Goal: Task Accomplishment & Management: Manage account settings

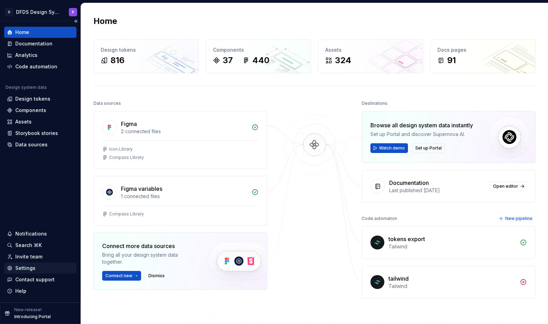
click at [26, 269] on div "Settings" at bounding box center [25, 268] width 20 height 7
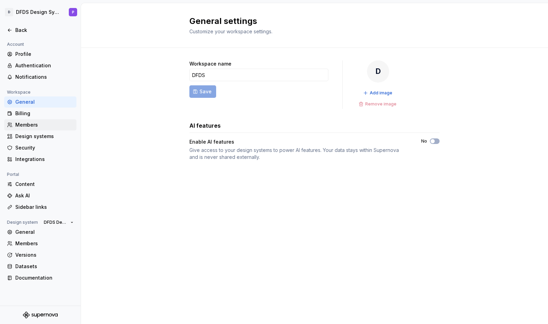
click at [40, 124] on div "Members" at bounding box center [44, 125] width 58 height 7
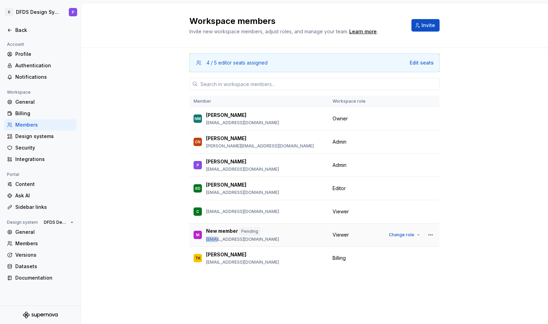
drag, startPoint x: 218, startPoint y: 240, endPoint x: 205, endPoint y: 240, distance: 13.2
click at [205, 241] on div "M New member Pending migyd@dfds.com" at bounding box center [258, 235] width 131 height 15
copy p "migyd"
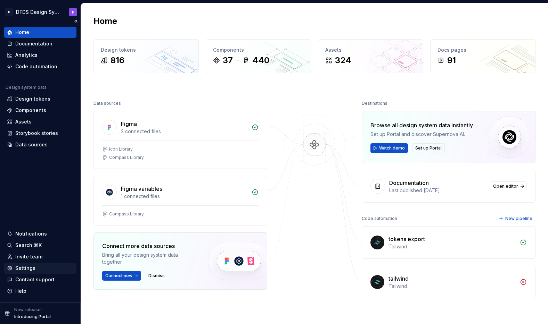
click at [26, 267] on div "Settings" at bounding box center [25, 268] width 20 height 7
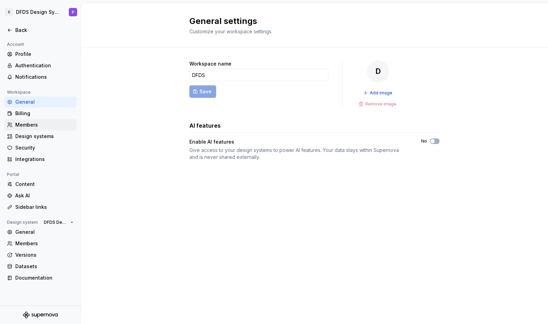
click at [33, 127] on div "Members" at bounding box center [44, 125] width 58 height 7
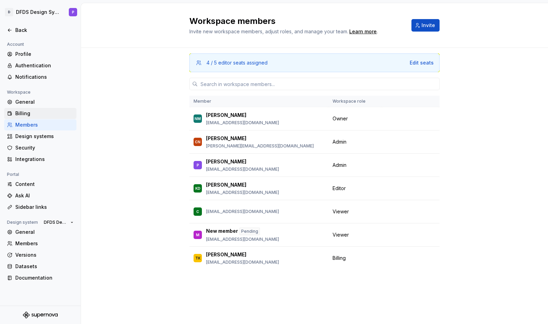
click at [25, 113] on div "Billing" at bounding box center [44, 113] width 58 height 7
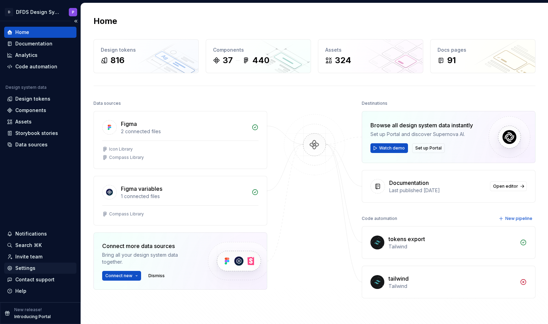
click at [26, 267] on div "Settings" at bounding box center [25, 268] width 20 height 7
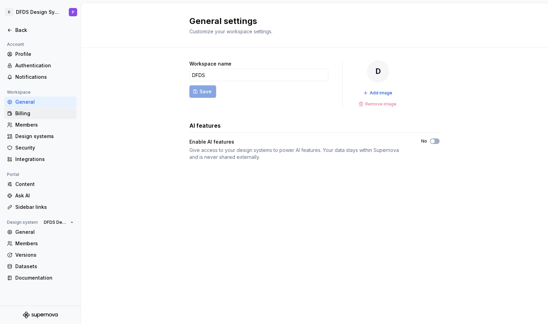
click at [40, 116] on div "Billing" at bounding box center [44, 113] width 58 height 7
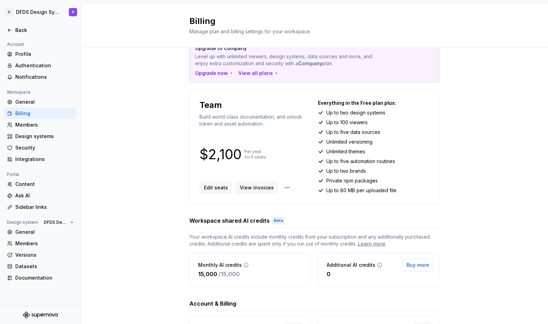
scroll to position [9, 0]
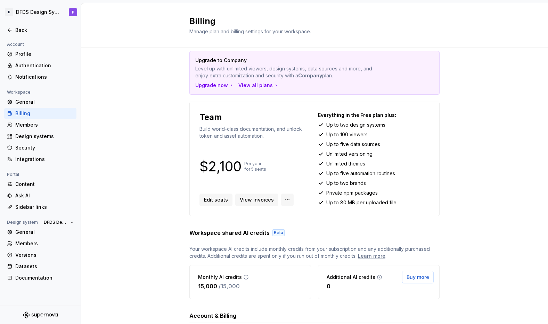
click at [285, 200] on html "D DFDS Design System P Back Account Profile Authentication Notifications Worksp…" at bounding box center [274, 162] width 548 height 324
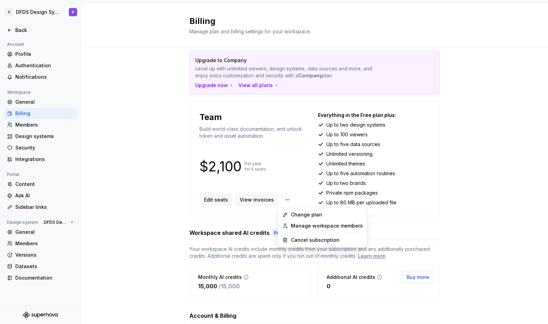
click at [251, 200] on html "D DFDS Design System P Back Account Profile Authentication Notifications Worksp…" at bounding box center [274, 162] width 548 height 324
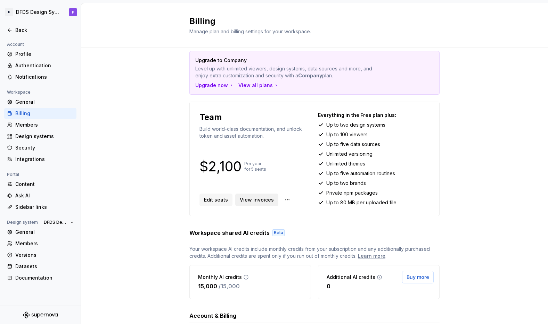
click at [244, 201] on span "View invoices" at bounding box center [257, 200] width 34 height 7
